Goal: Information Seeking & Learning: Learn about a topic

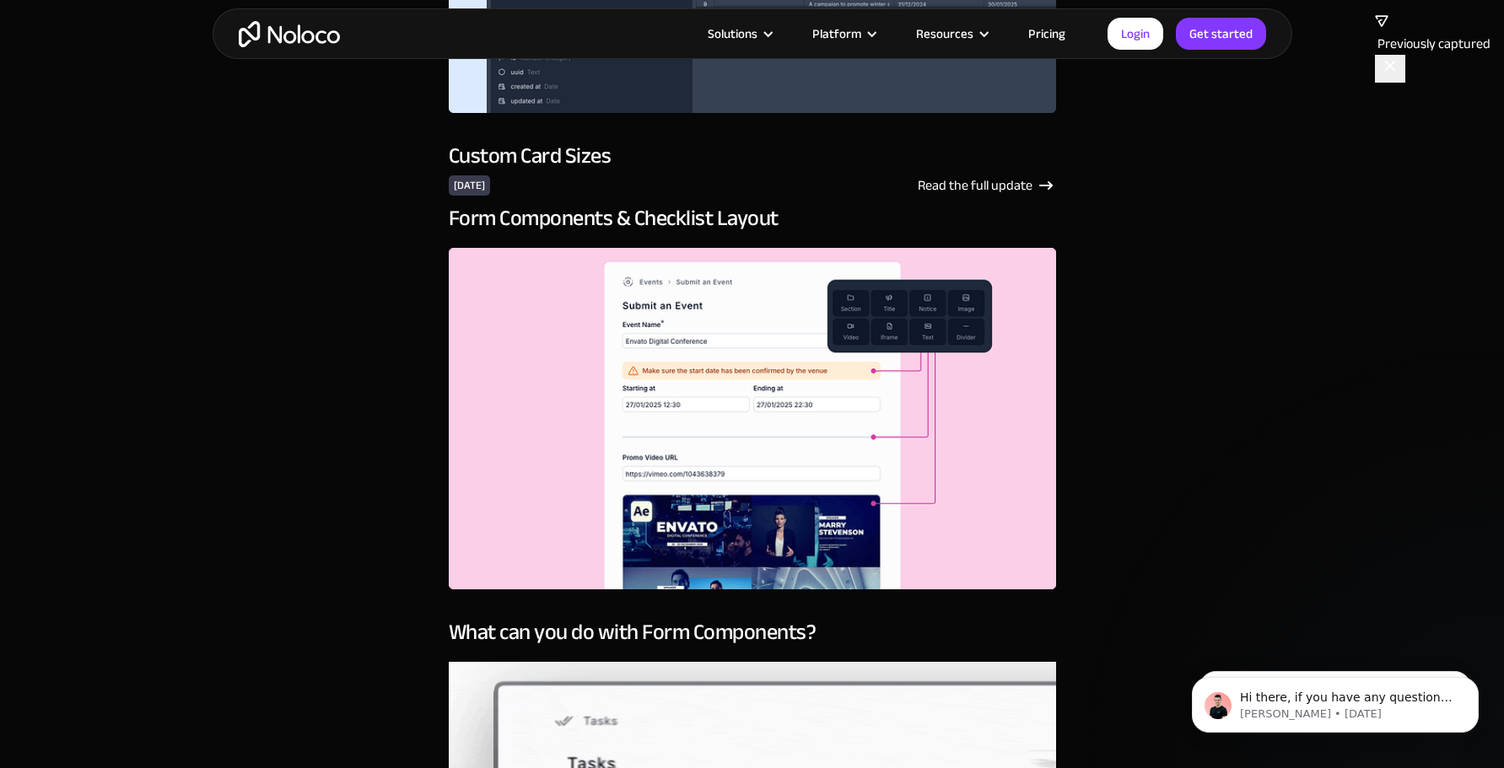
scroll to position [1496, 0]
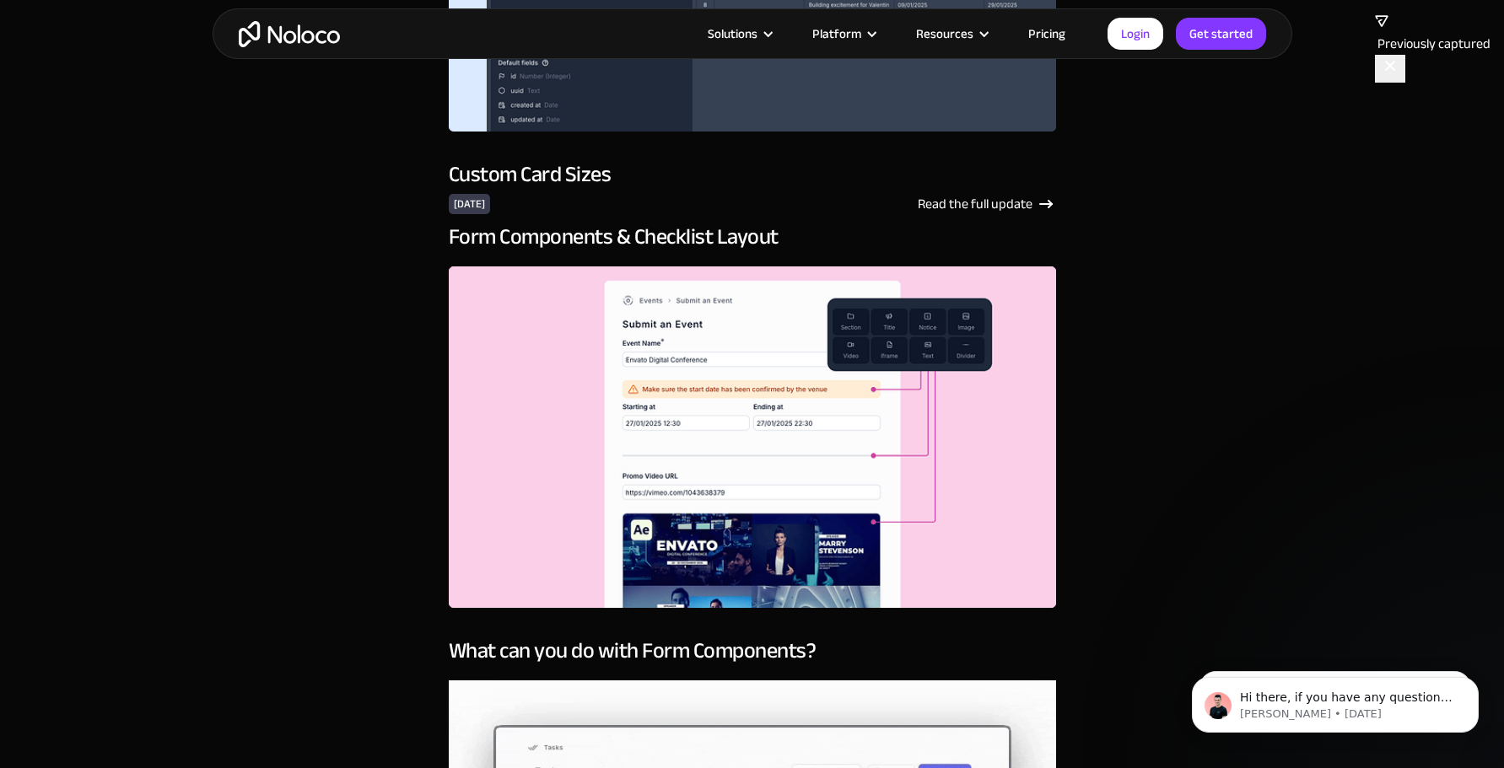
click at [590, 373] on img at bounding box center [752, 438] width 607 height 342
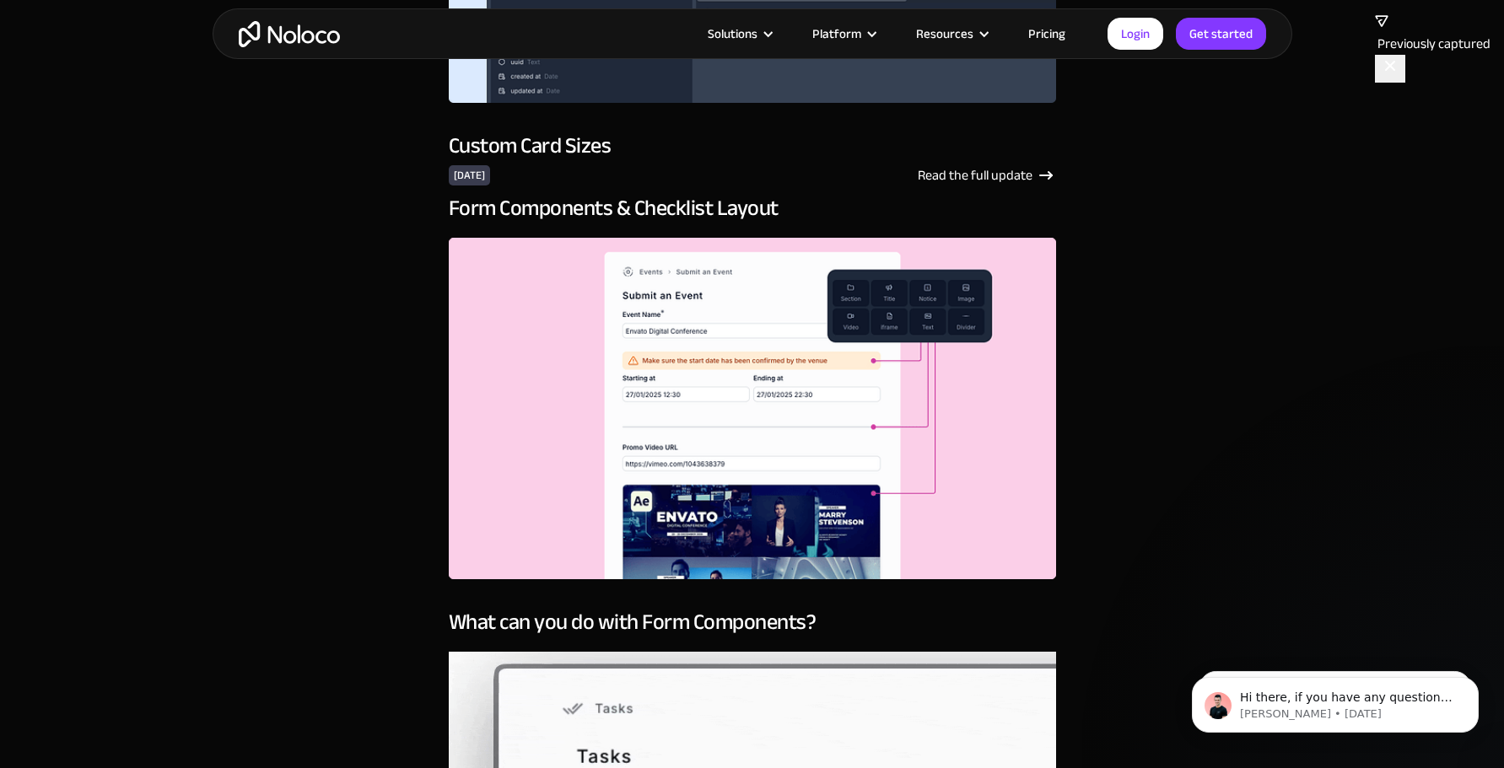
scroll to position [1486, 0]
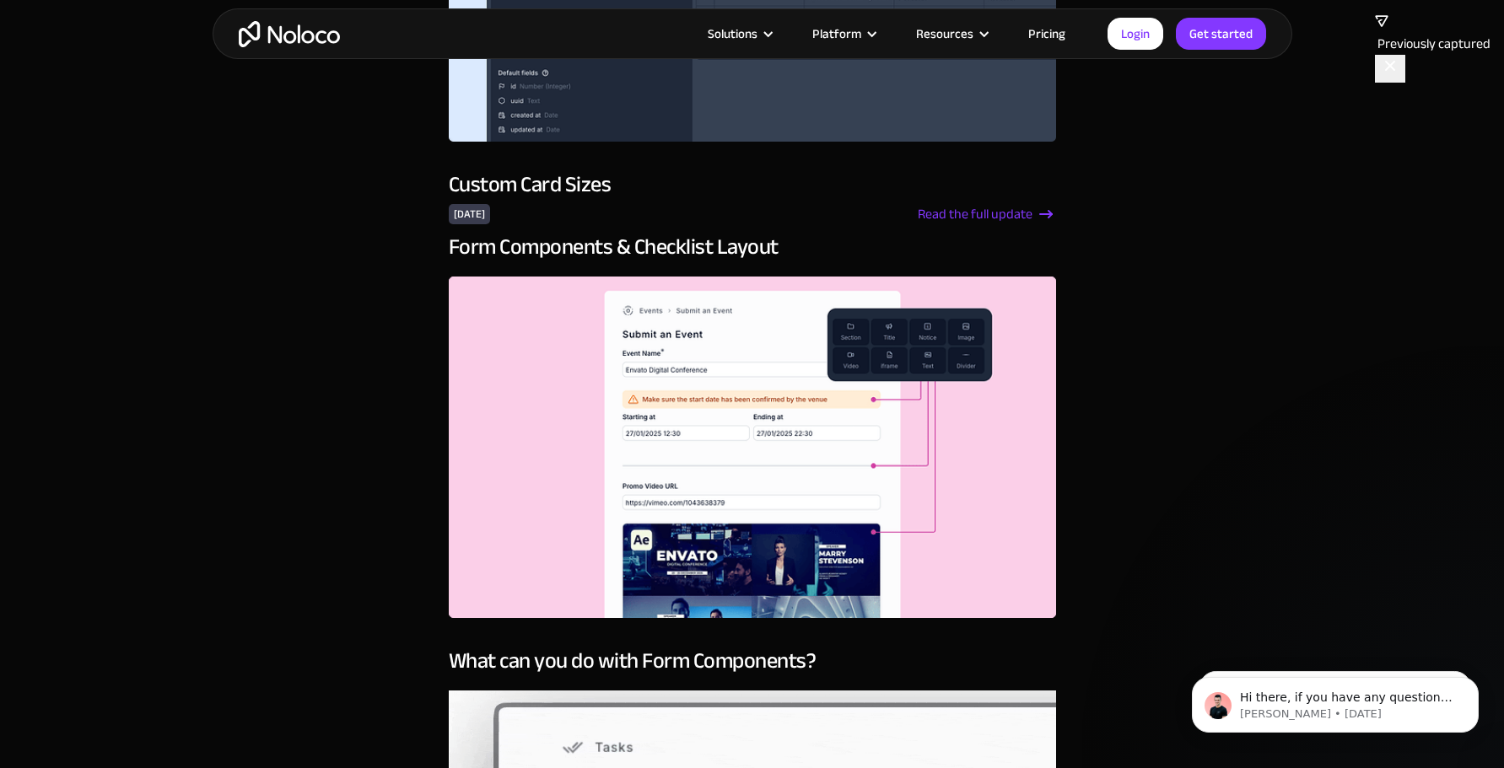
click at [994, 208] on div "Read the full update" at bounding box center [975, 214] width 115 height 20
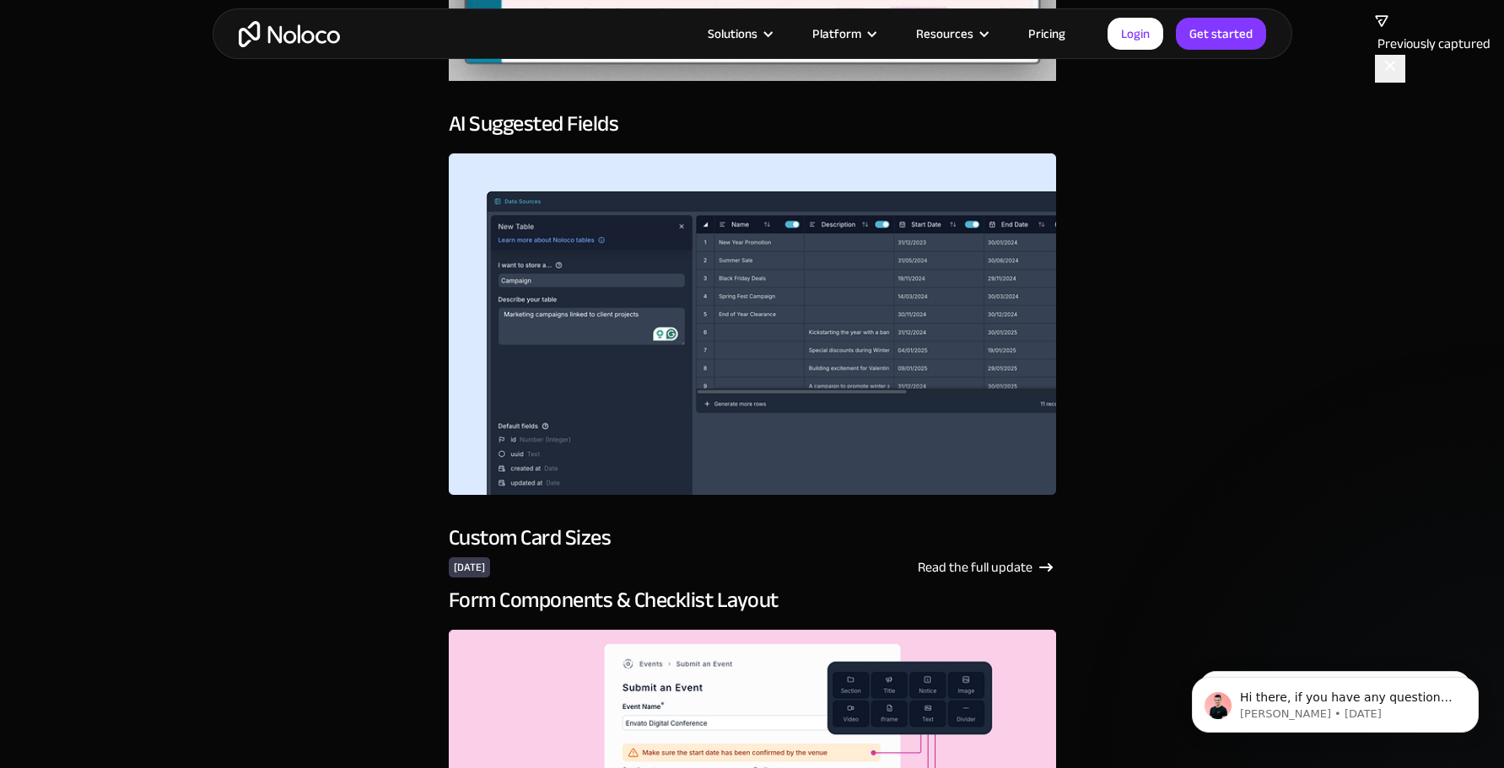
scroll to position [1335, 0]
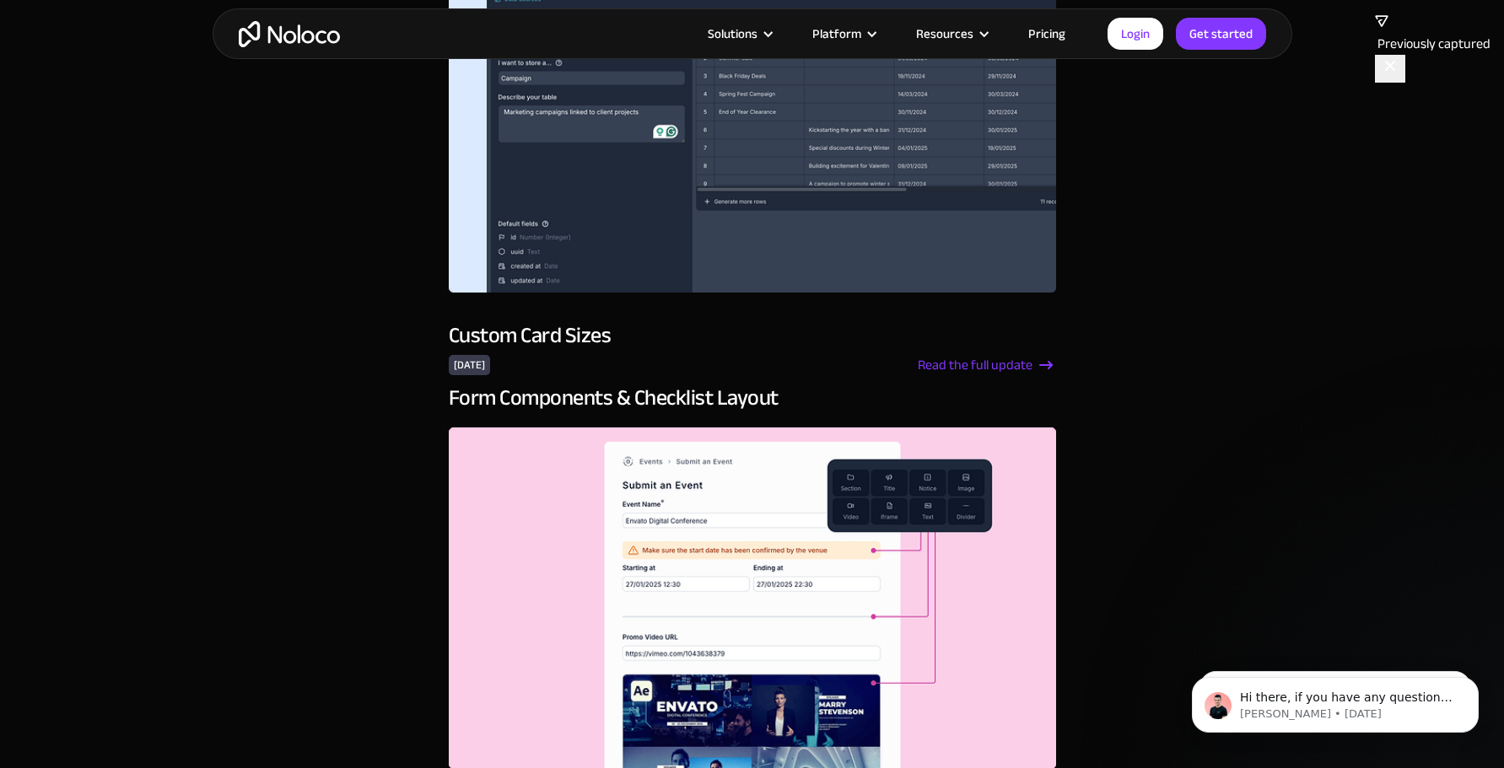
click at [1032, 363] on div "Read the full update" at bounding box center [987, 365] width 138 height 20
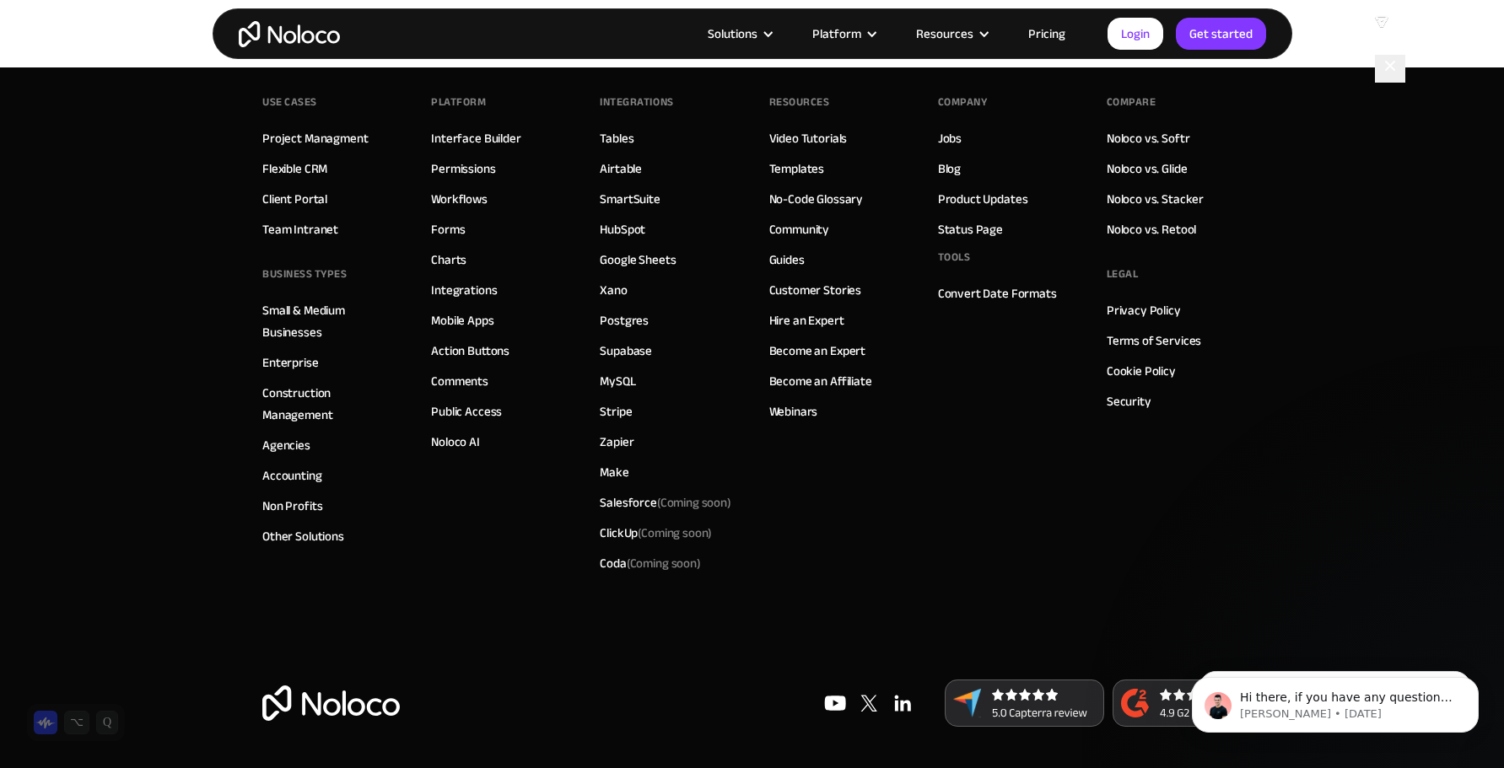
scroll to position [2341, 0]
